Goal: Check status: Check status

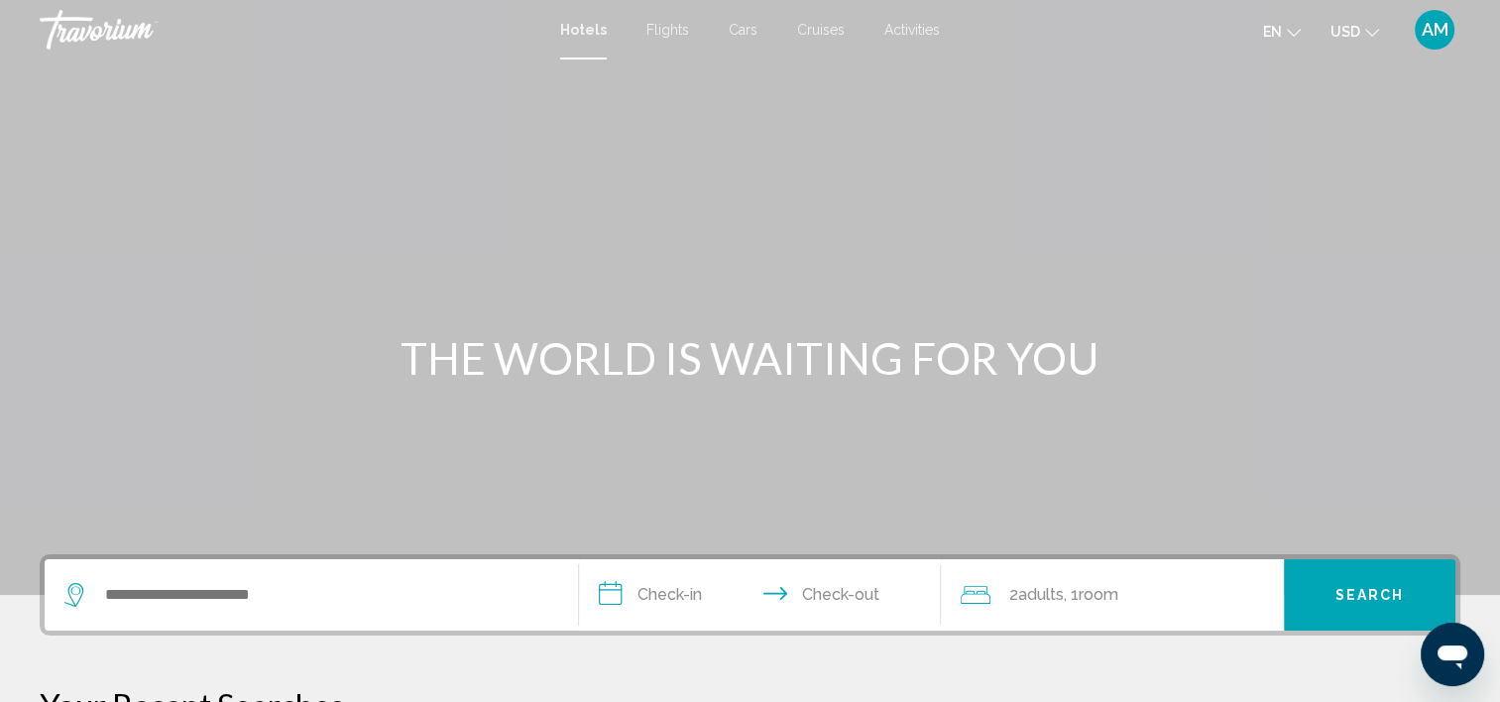
click at [1430, 29] on span "AM" at bounding box center [1435, 30] width 27 height 20
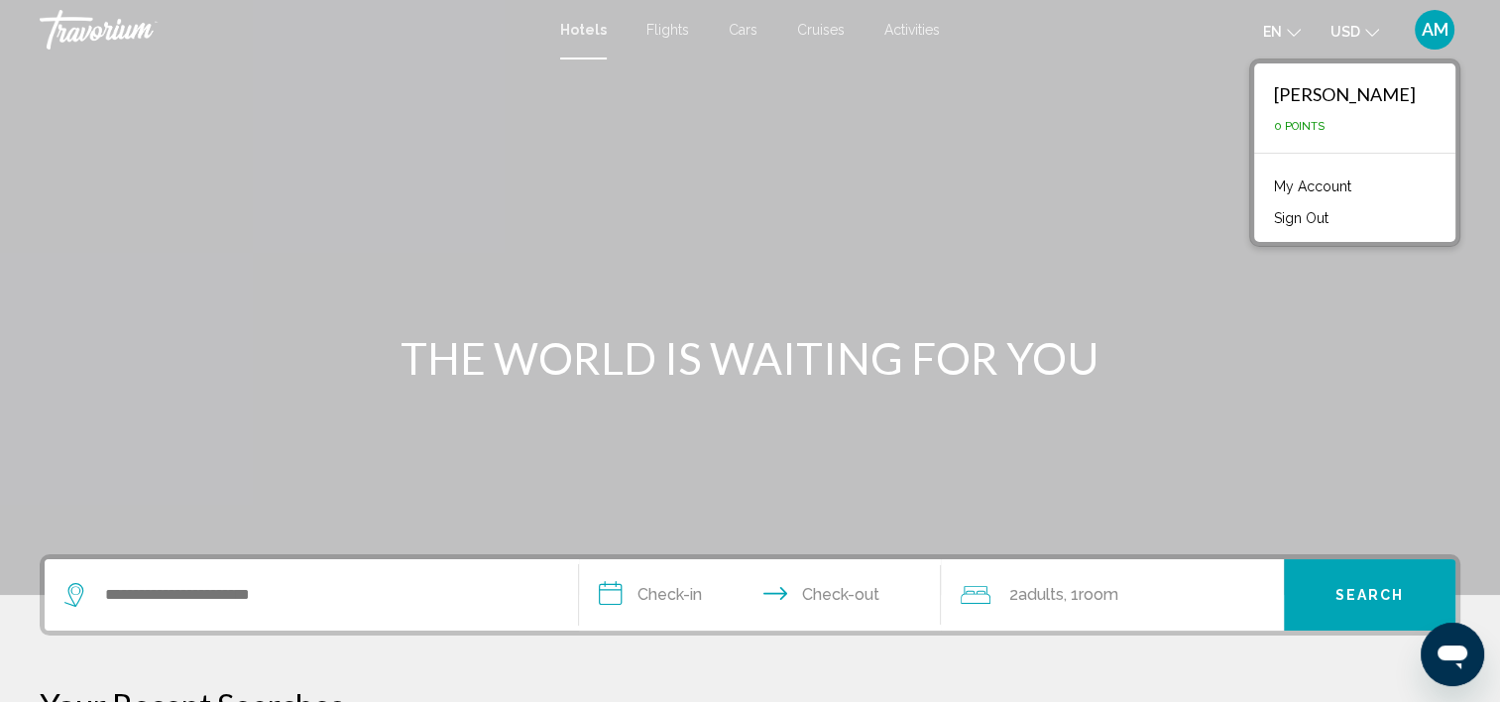
click at [1289, 191] on link "My Account" at bounding box center [1312, 187] width 97 height 26
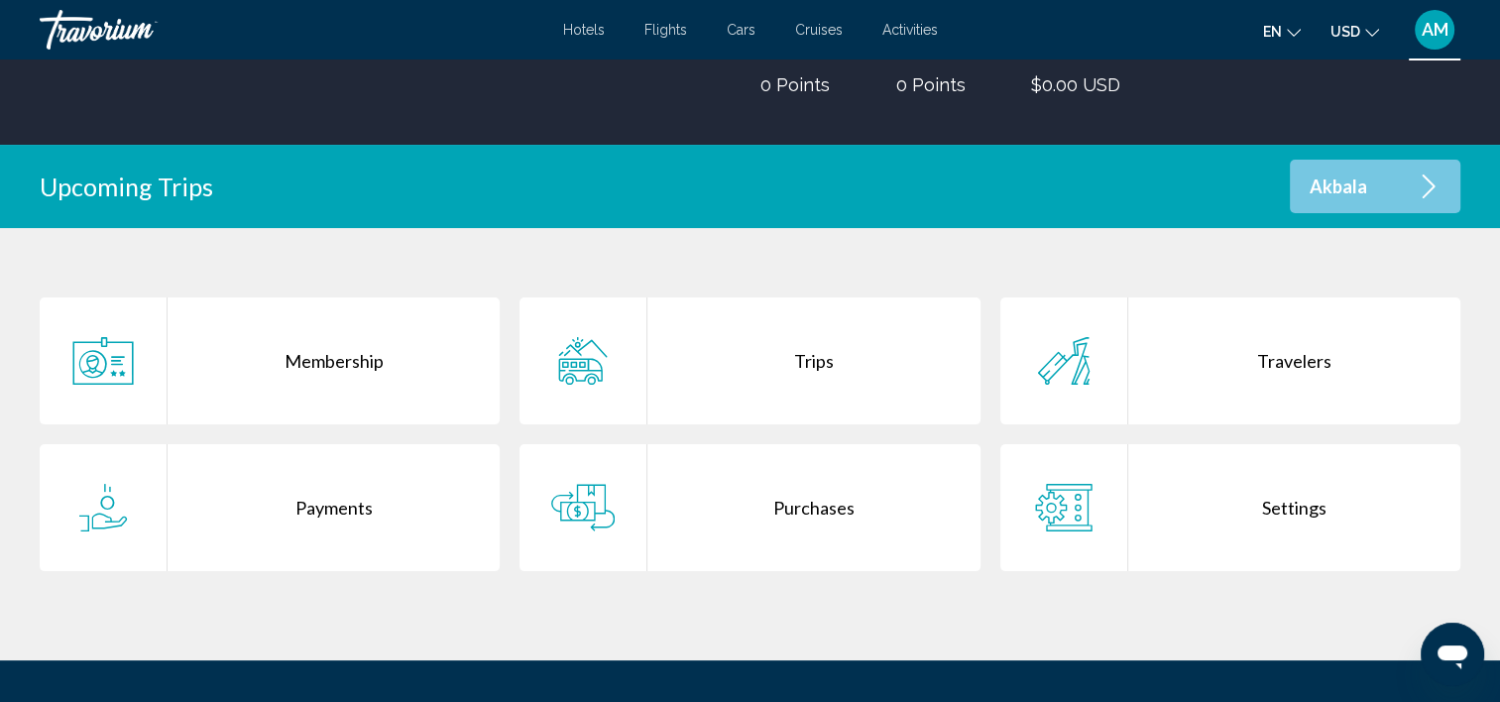
scroll to position [297, 0]
click at [833, 519] on div "Purchases" at bounding box center [813, 507] width 332 height 127
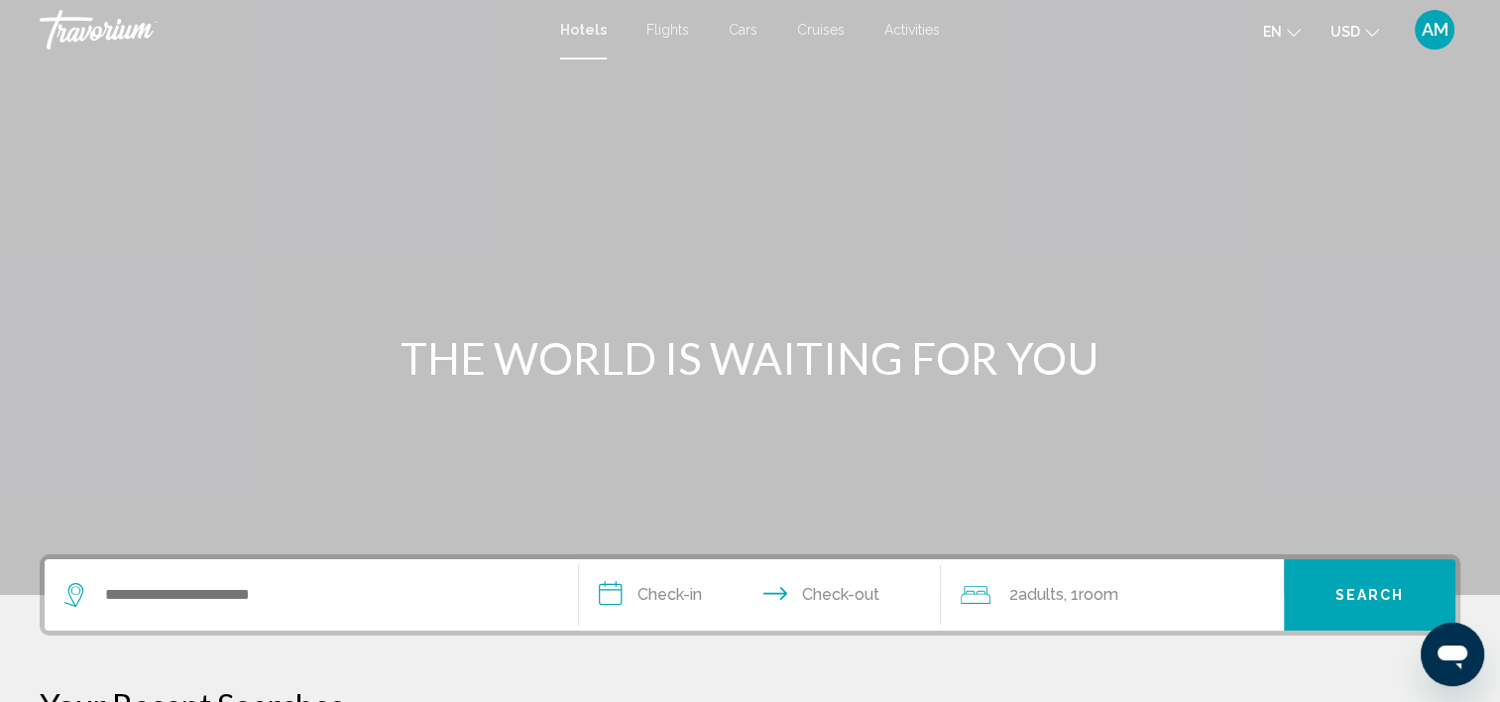
click at [1422, 30] on span "AM" at bounding box center [1435, 30] width 27 height 20
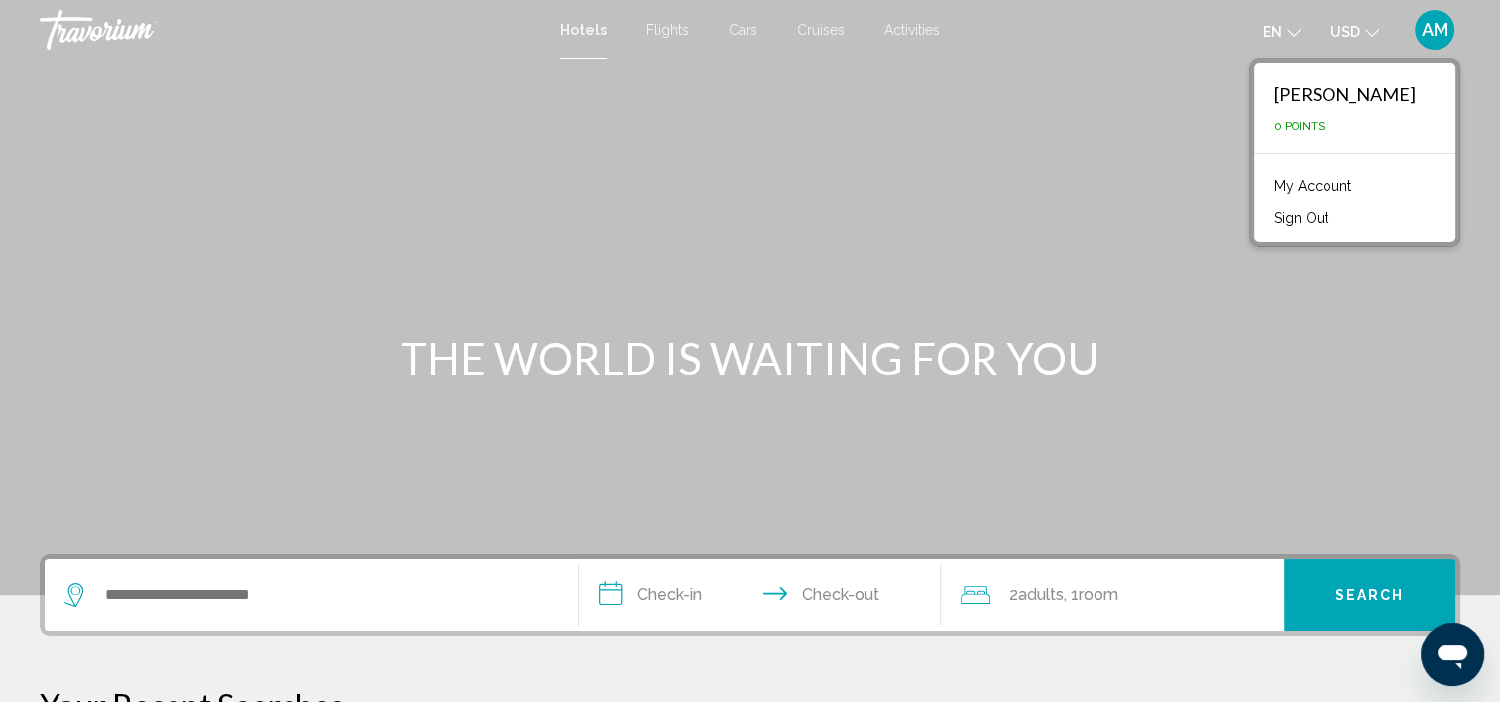
click at [1301, 194] on link "My Account" at bounding box center [1312, 187] width 97 height 26
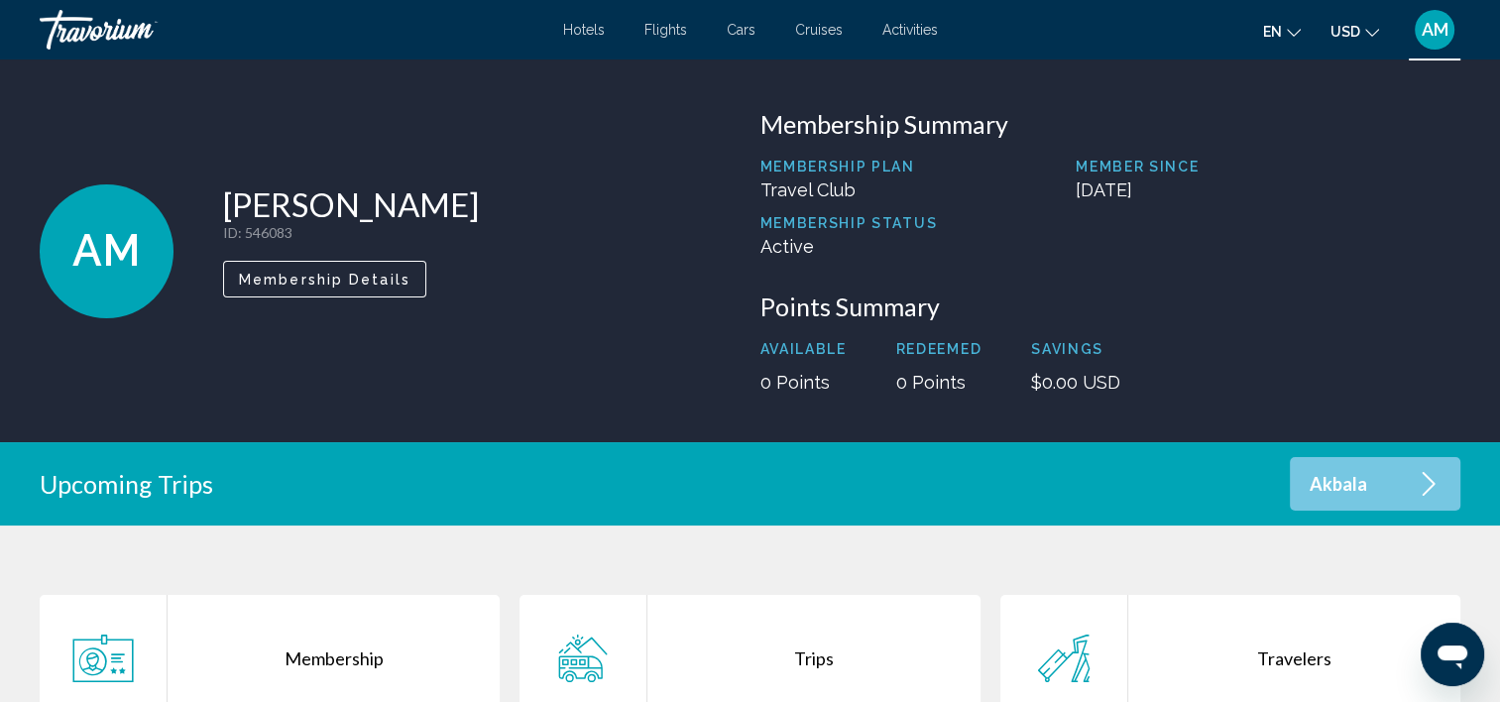
scroll to position [397, 0]
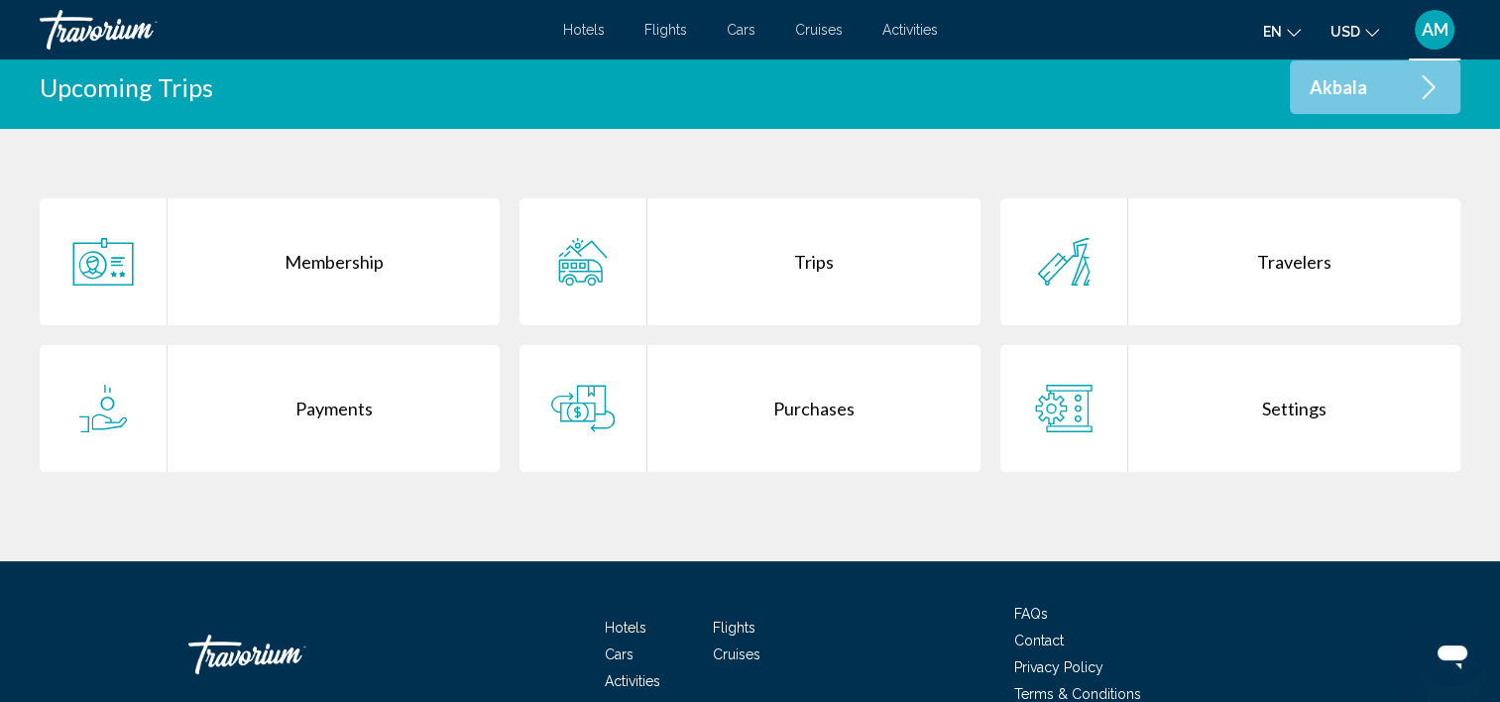
click at [806, 394] on div "Purchases" at bounding box center [813, 408] width 332 height 127
